Goal: Submit feedback/report problem

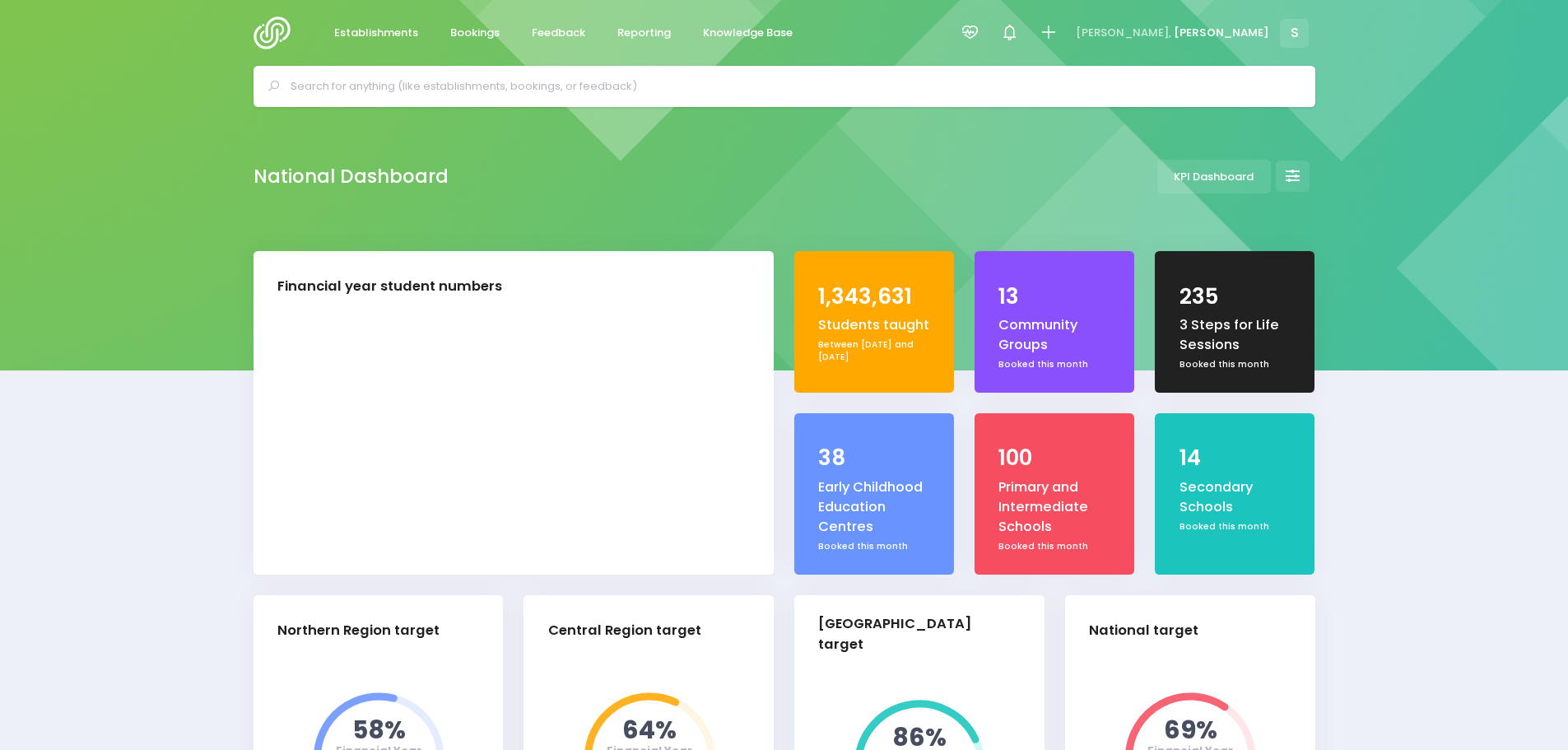
select select "5"
drag, startPoint x: 0, startPoint y: 0, endPoint x: 148, endPoint y: 269, distance: 307.0
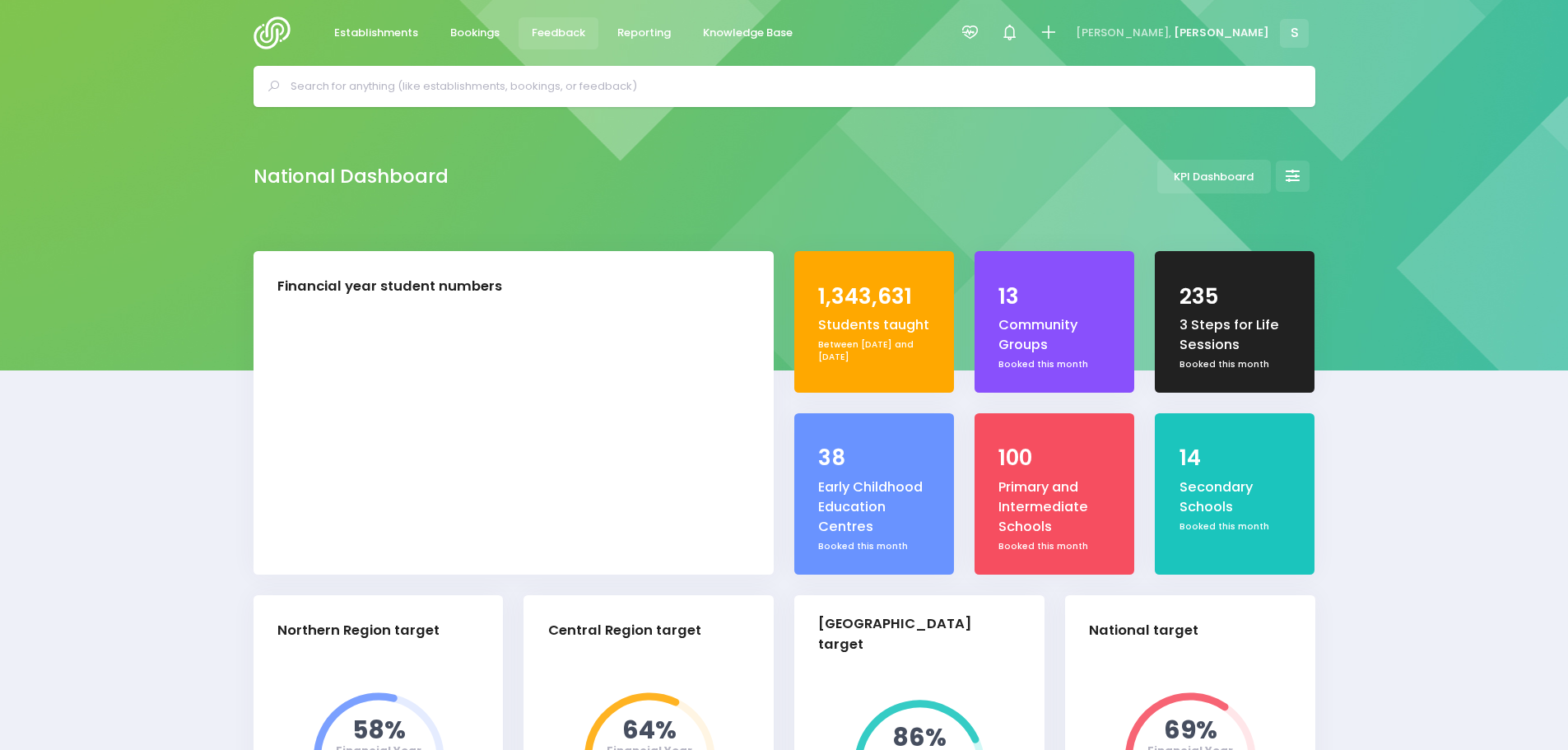
click at [536, 29] on span "Feedback" at bounding box center [558, 32] width 54 height 17
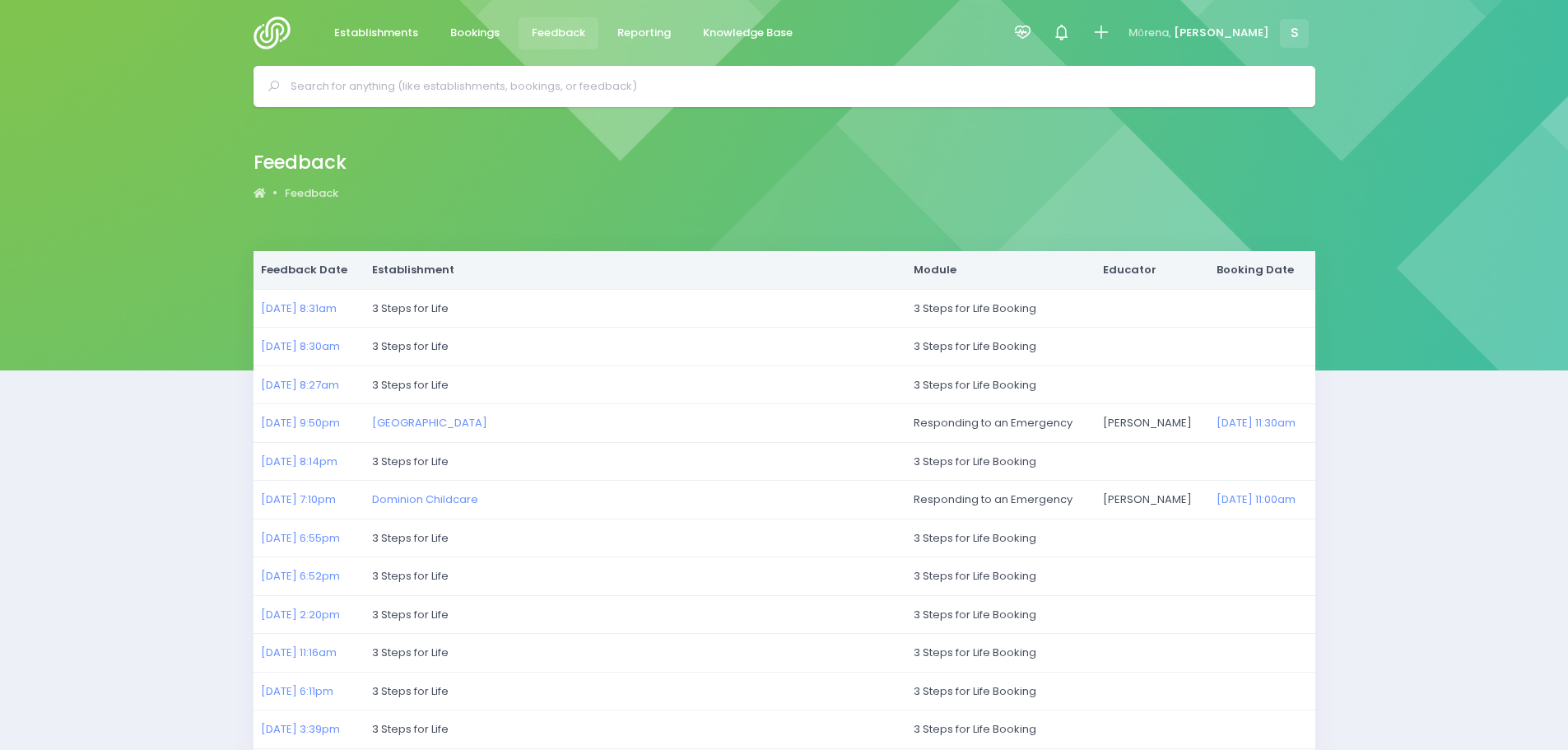
click at [277, 30] on img at bounding box center [278, 33] width 47 height 33
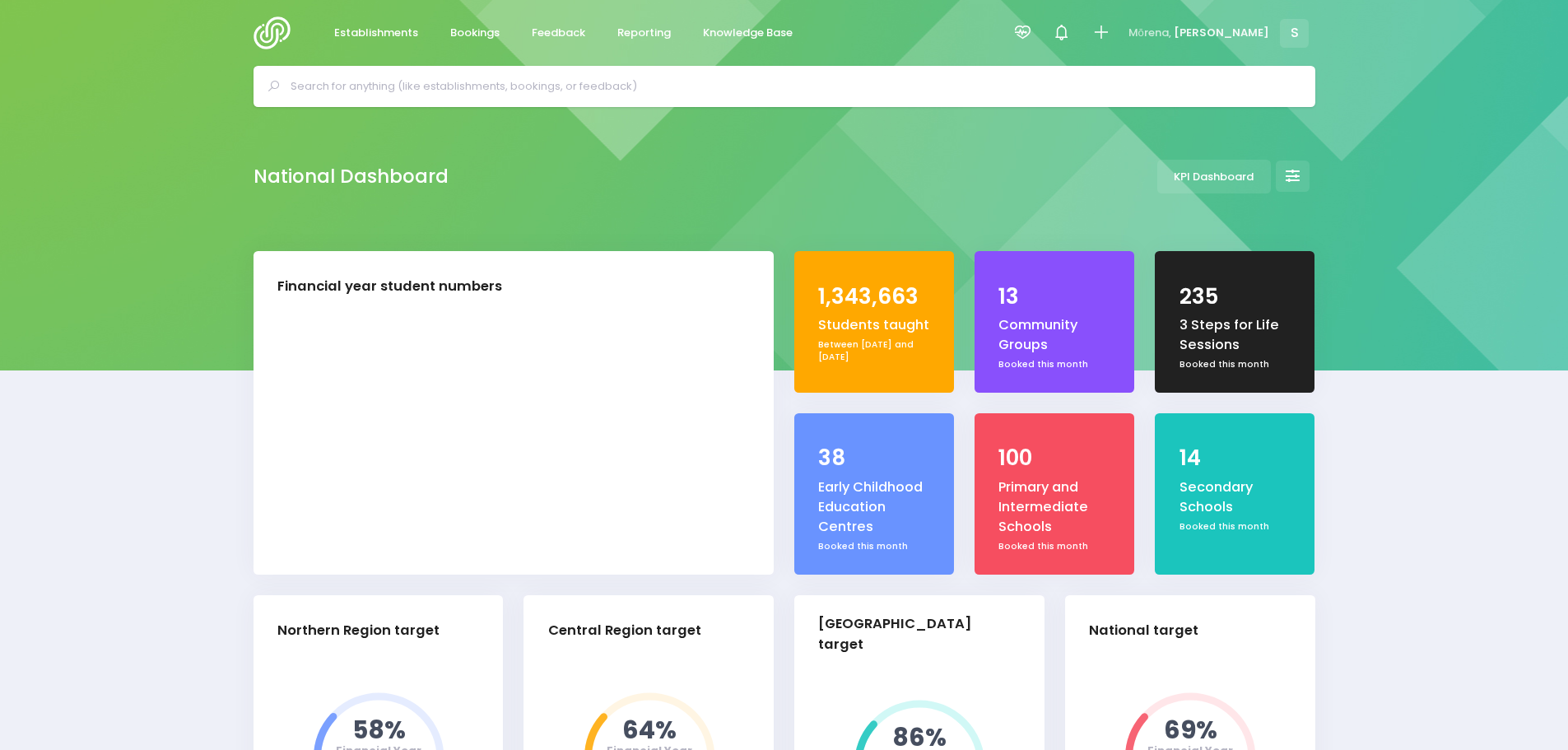
select select "5"
